Goal: Check status: Check status

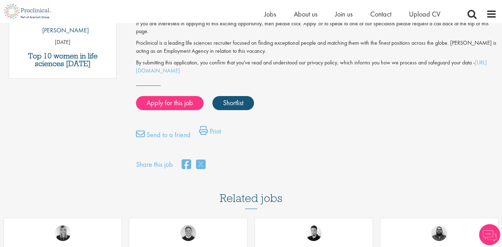
scroll to position [435, 0]
click at [493, 15] on span at bounding box center [491, 14] width 11 height 11
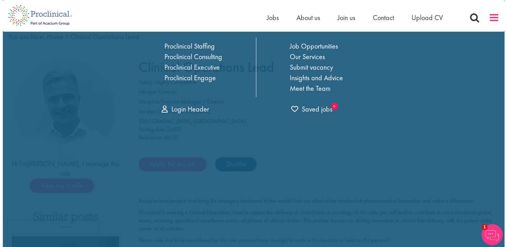
scroll to position [0, 0]
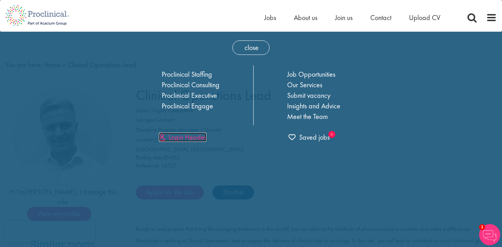
click at [177, 136] on link "Login Header" at bounding box center [183, 137] width 48 height 9
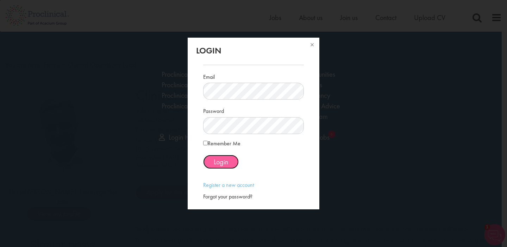
click at [223, 165] on span "Login" at bounding box center [221, 161] width 14 height 9
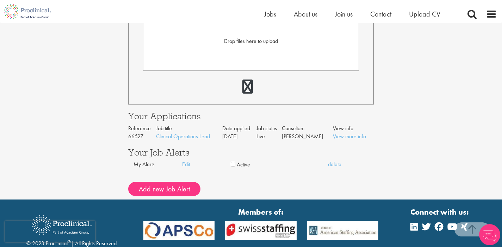
scroll to position [247, 0]
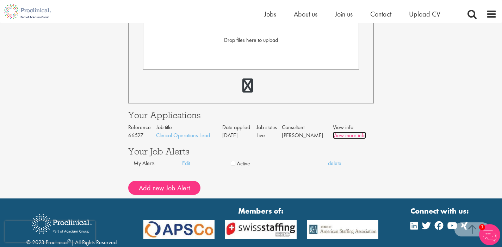
click at [339, 132] on link "View more info" at bounding box center [349, 135] width 33 height 7
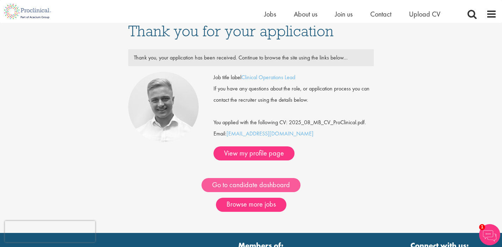
scroll to position [6, 0]
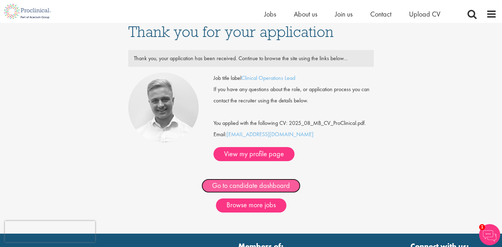
click at [260, 179] on link "Go to candidate dashboard" at bounding box center [250, 186] width 99 height 14
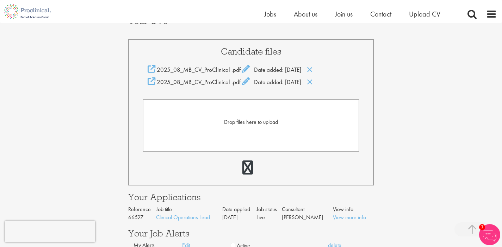
scroll to position [142, 0]
